Goal: Transaction & Acquisition: Purchase product/service

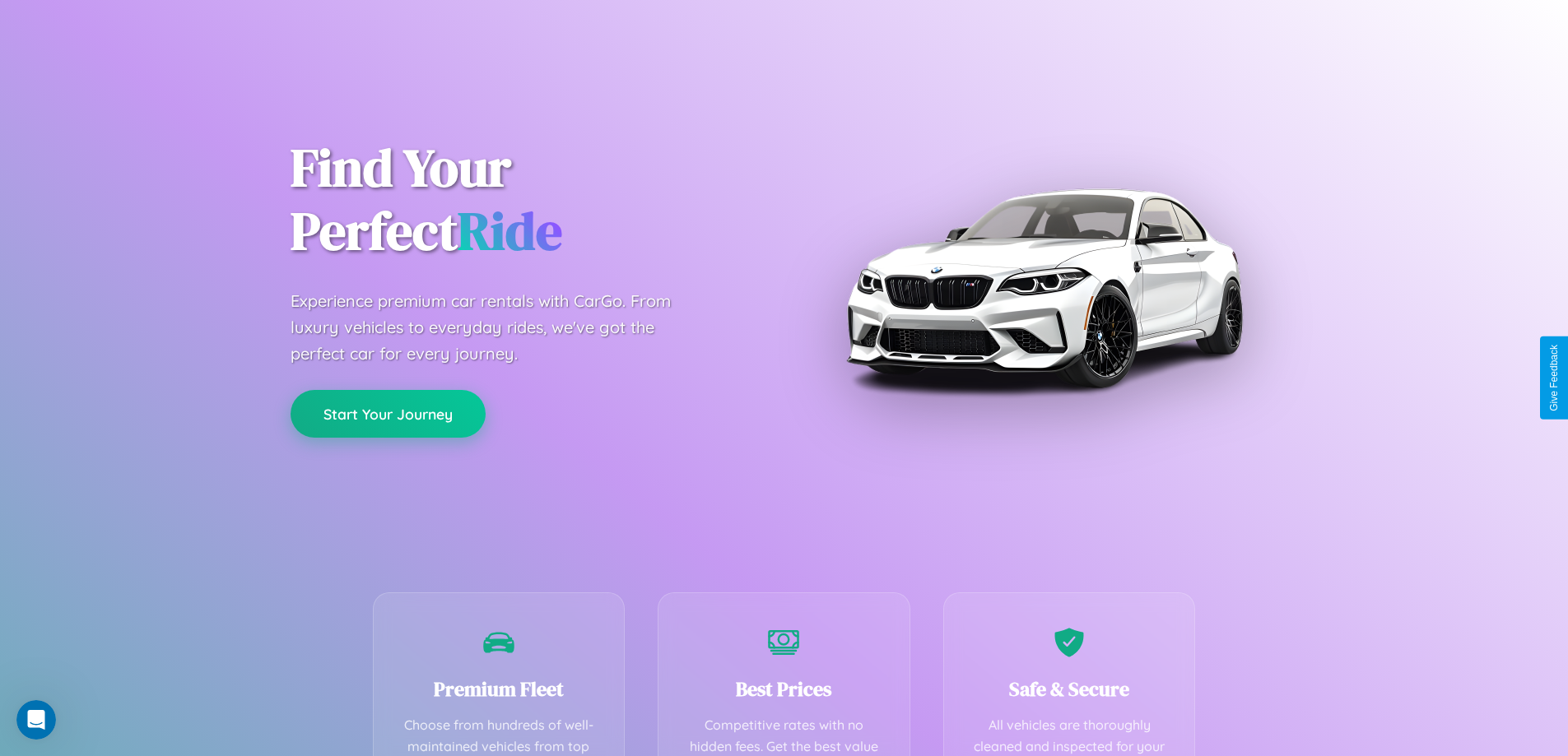
click at [388, 414] on button "Start Your Journey" at bounding box center [388, 413] width 195 height 47
click at [388, 413] on button "Start Your Journey" at bounding box center [388, 413] width 195 height 47
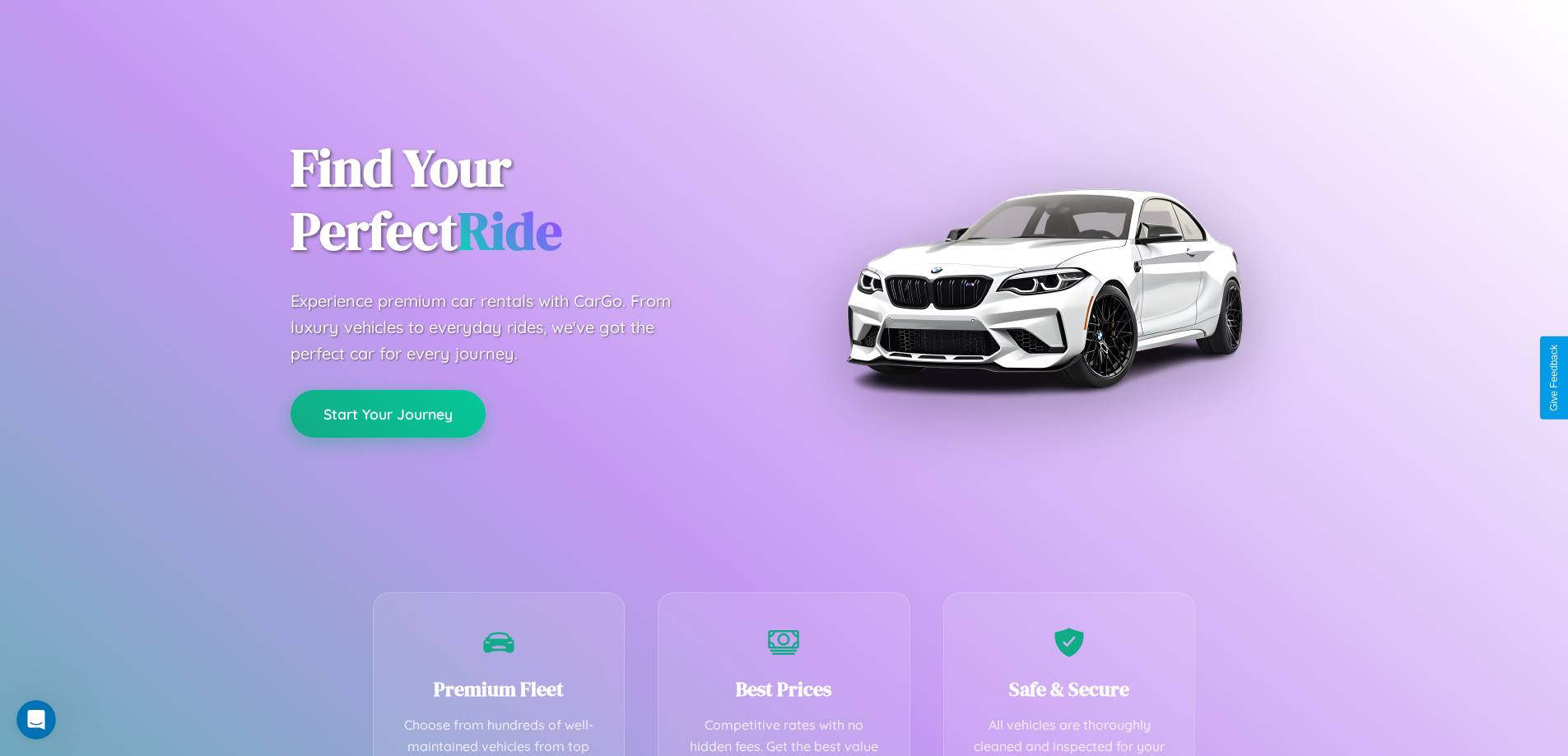
click at [388, 413] on button "Start Your Journey" at bounding box center [388, 413] width 195 height 47
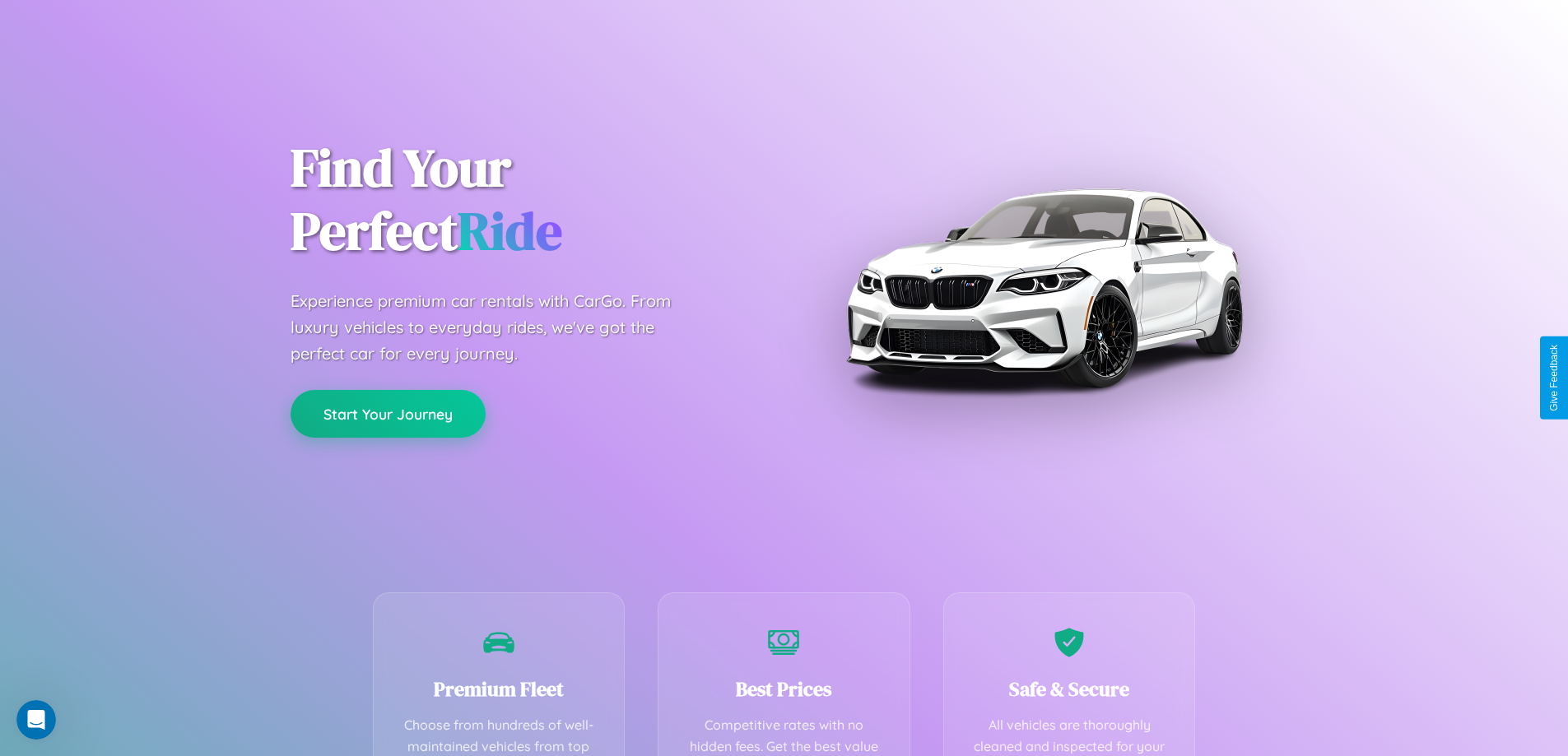
click at [388, 413] on button "Start Your Journey" at bounding box center [388, 413] width 195 height 47
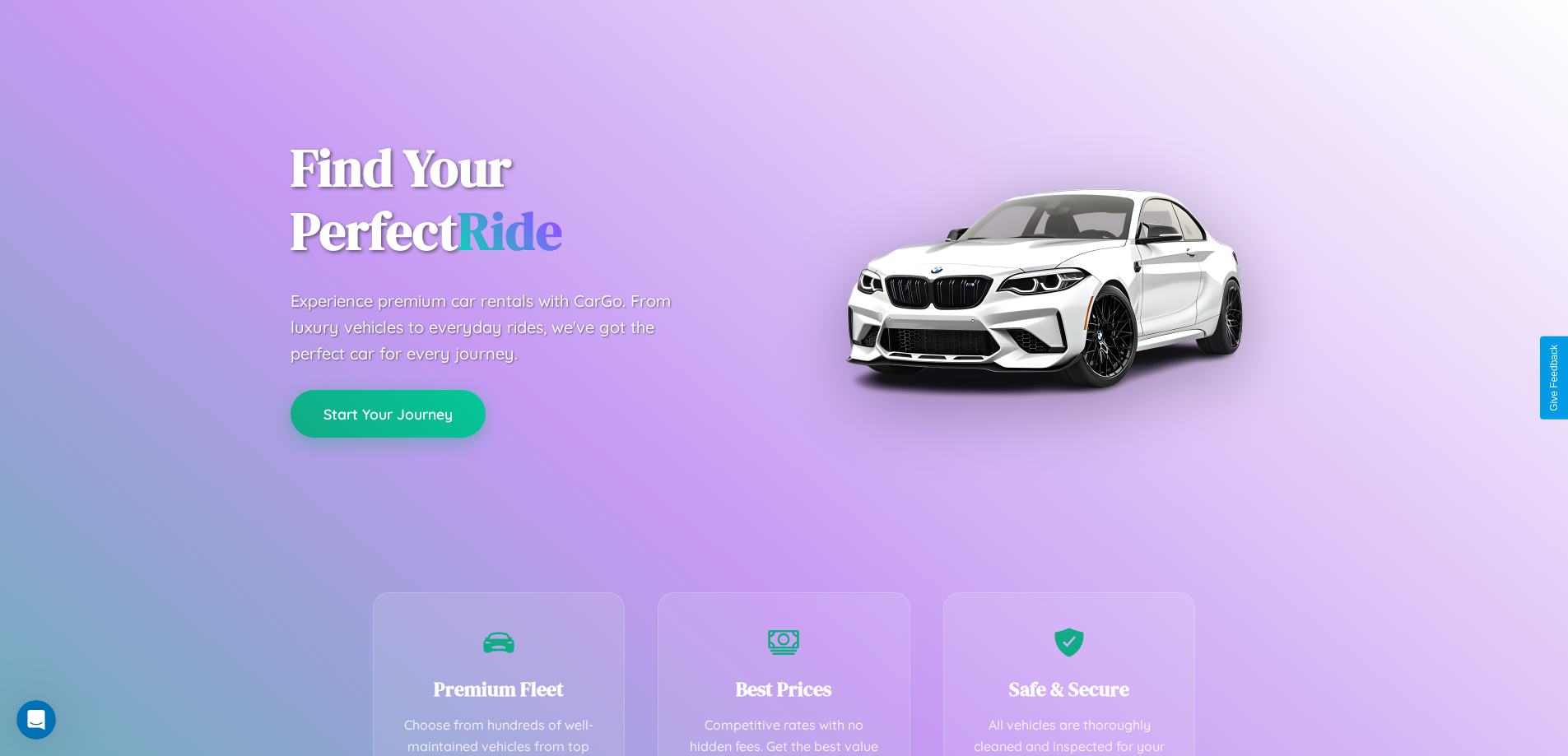
click at [388, 413] on button "Start Your Journey" at bounding box center [388, 413] width 195 height 47
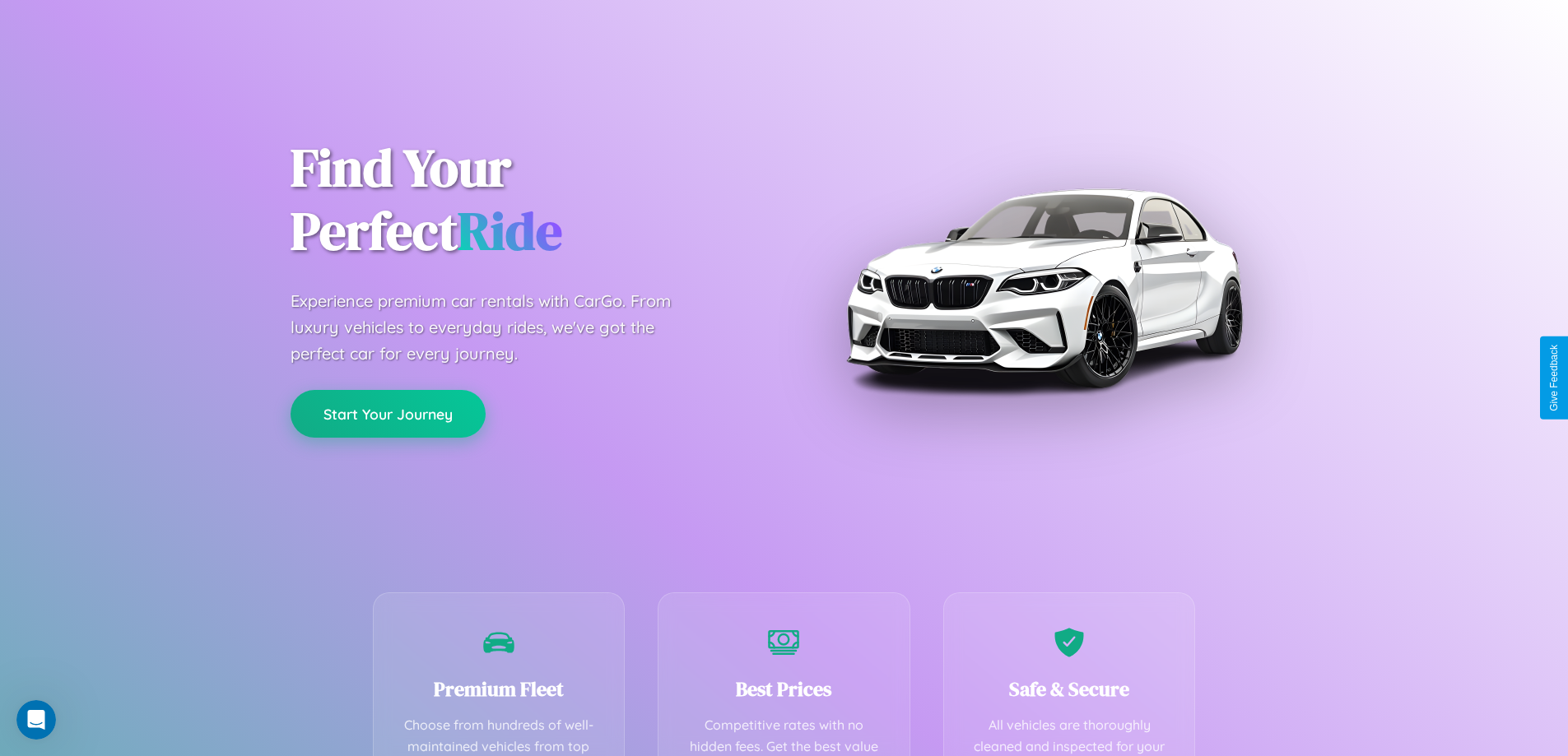
click at [388, 413] on button "Start Your Journey" at bounding box center [388, 413] width 195 height 47
